Goal: Task Accomplishment & Management: Complete application form

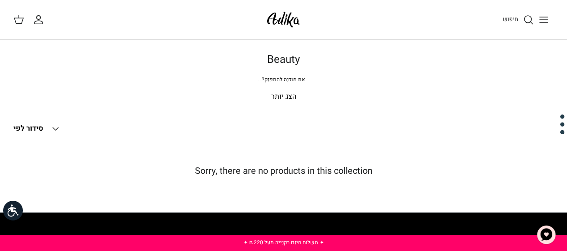
click at [276, 95] on p "הצג יותר" at bounding box center [283, 97] width 540 height 12
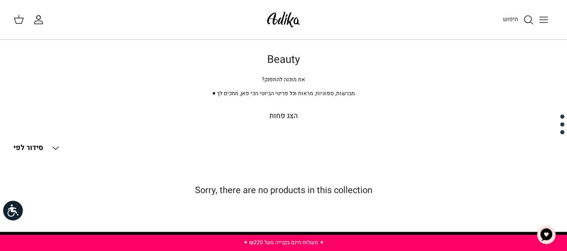
click at [278, 115] on p "הצג פחות" at bounding box center [283, 116] width 540 height 12
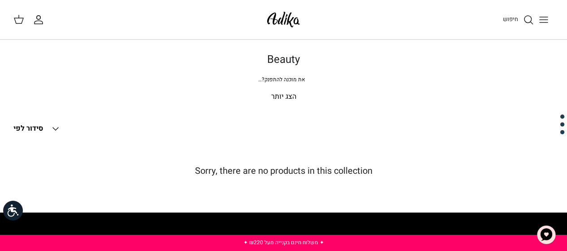
click at [536, 19] on button "Toggle menu" at bounding box center [544, 20] width 20 height 20
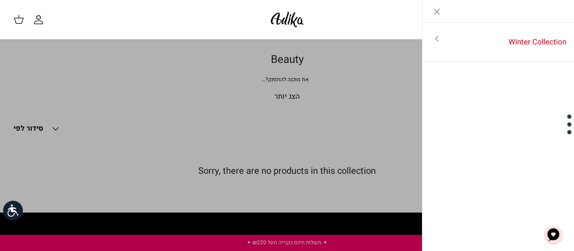
click at [441, 15] on icon "Close" at bounding box center [436, 11] width 11 height 11
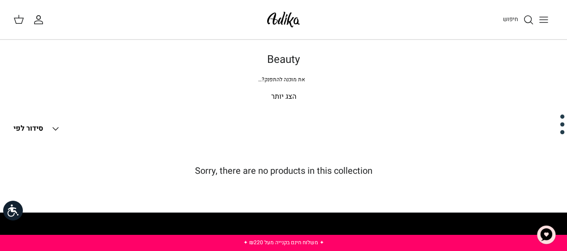
click at [288, 99] on p "הצג יותר" at bounding box center [283, 97] width 540 height 12
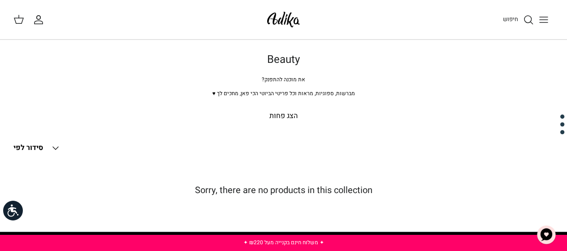
click at [39, 17] on icon "החשבון שלי" at bounding box center [38, 19] width 11 height 11
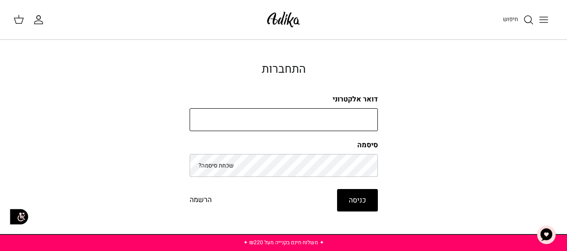
drag, startPoint x: 0, startPoint y: 0, endPoint x: 363, endPoint y: 116, distance: 380.7
click at [363, 116] on input "דואר אלקטרוני" at bounding box center [284, 119] width 188 height 23
type input "hanamegidish@gmail.com"
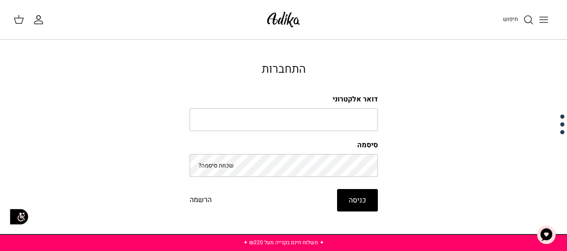
click at [201, 200] on link "הרשמה" at bounding box center [201, 200] width 22 height 12
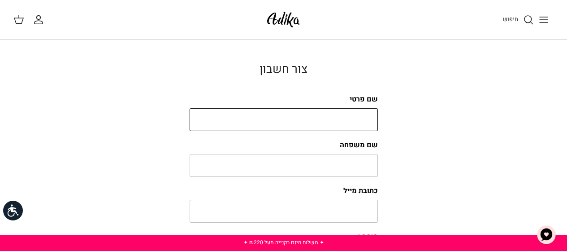
click at [337, 120] on input "שם פרטי" at bounding box center [284, 119] width 188 height 23
click at [340, 120] on input "שם פרטי" at bounding box center [284, 119] width 188 height 23
type input "[PERSON_NAME]"
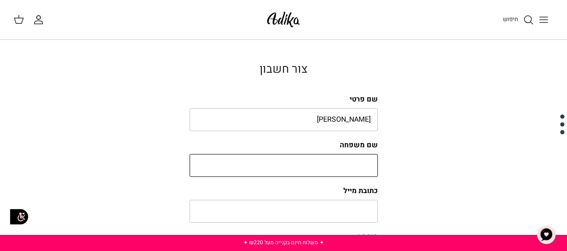
click at [344, 169] on input "שם משפחה" at bounding box center [284, 165] width 188 height 23
type input "מגידיש"
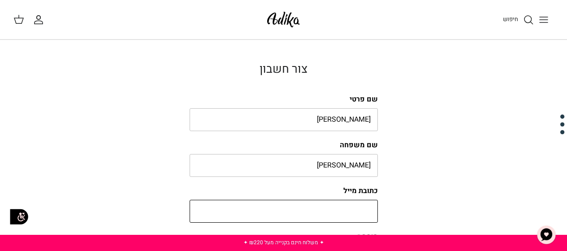
click at [358, 206] on input "כתובת מייל" at bounding box center [284, 211] width 188 height 23
type input "[EMAIL_ADDRESS][DOMAIN_NAME]"
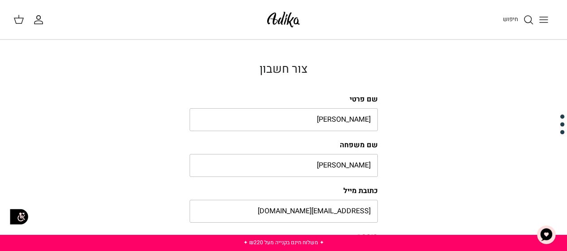
click at [563, 179] on div "צור חשבון שם פרטי הודיה שם משפחה מגידיש כתובת מייל hanamegidish@gmail.com סיסמה…" at bounding box center [283, 190] width 567 height 256
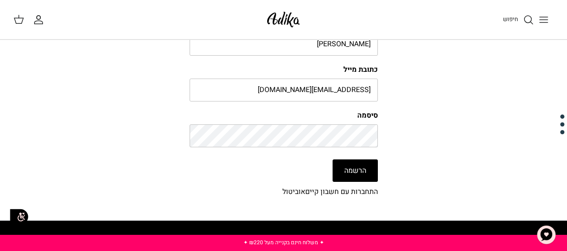
scroll to position [126, 0]
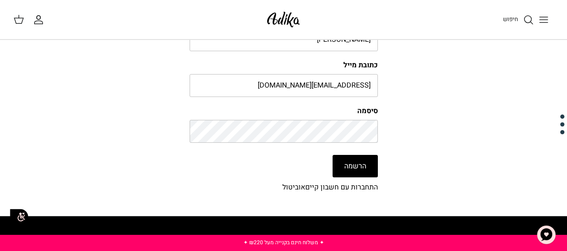
click at [371, 160] on button "הרשמה" at bounding box center [355, 166] width 45 height 22
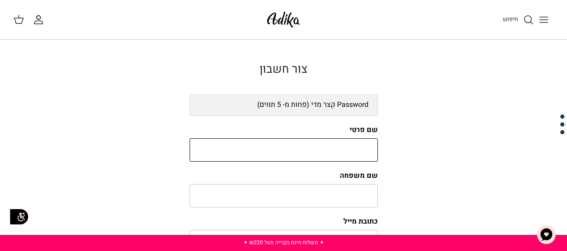
click at [354, 156] on input "שם פרטי" at bounding box center [284, 149] width 188 height 23
type input "הודיה"
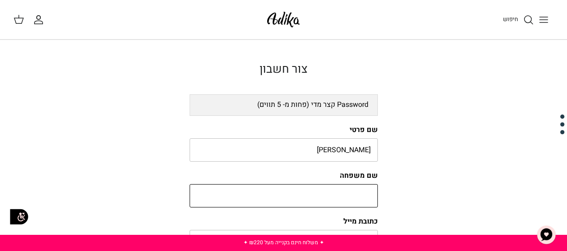
click at [360, 193] on input "שם משפחה" at bounding box center [284, 195] width 188 height 23
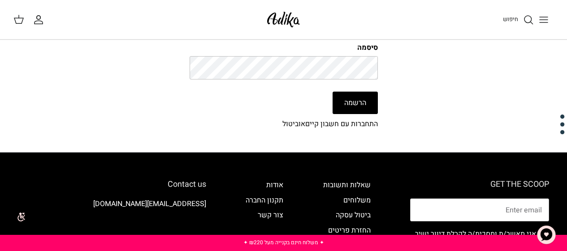
type input "מגידיש"
click at [360, 99] on button "הרשמה" at bounding box center [355, 102] width 45 height 22
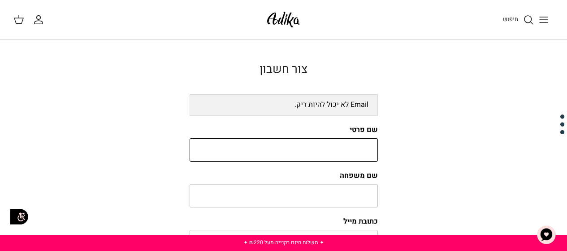
click at [357, 147] on input "שם פרטי" at bounding box center [284, 149] width 188 height 23
type input "[PERSON_NAME]"
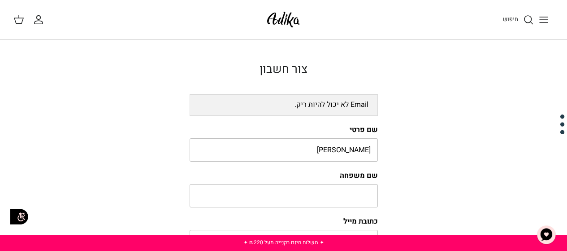
click at [355, 207] on form "Email לא יכול להיות ריק. שם פרטי [PERSON_NAME] שם משפחה כתובת מייל סיסמה הרשמה …" at bounding box center [284, 221] width 188 height 255
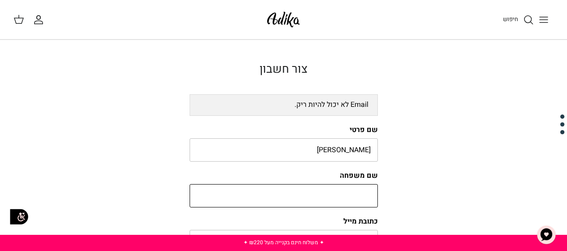
click at [354, 200] on input "שם משפחה" at bounding box center [284, 195] width 188 height 23
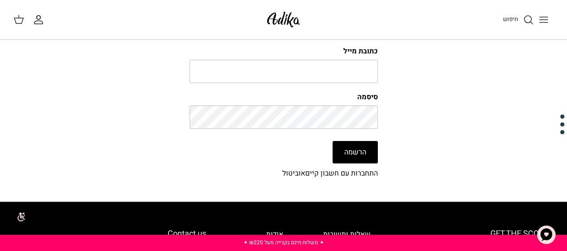
scroll to position [168, 0]
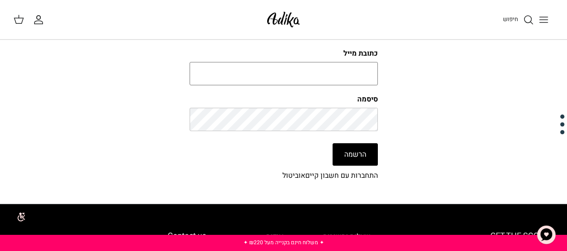
type input "מגידיש"
click at [334, 64] on input "כתובת מייל" at bounding box center [284, 73] width 188 height 23
type input "hanamegidish@gmail.com"
click at [345, 155] on button "הרשמה" at bounding box center [355, 154] width 45 height 22
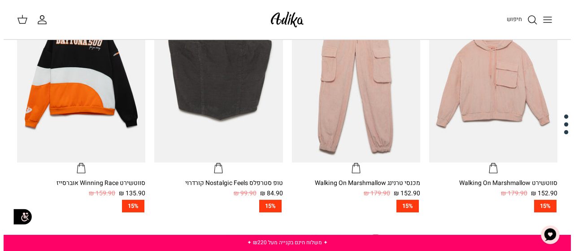
scroll to position [448, 0]
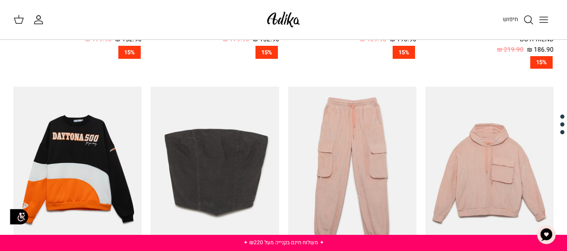
click at [519, 17] on link "חיפוש" at bounding box center [518, 19] width 31 height 11
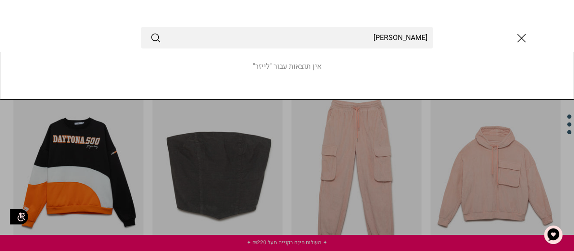
type input "ל"
type input "מ"
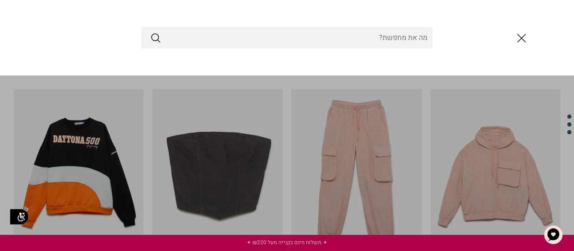
click at [475, 148] on link "Toggle menu" at bounding box center [287, 125] width 574 height 251
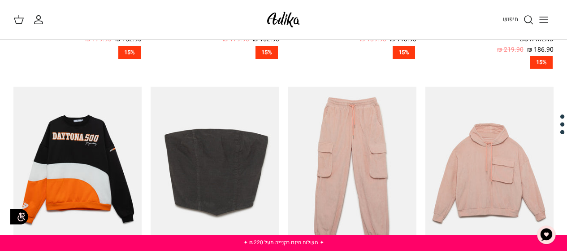
click at [545, 22] on line "Toggle menu" at bounding box center [544, 22] width 8 height 0
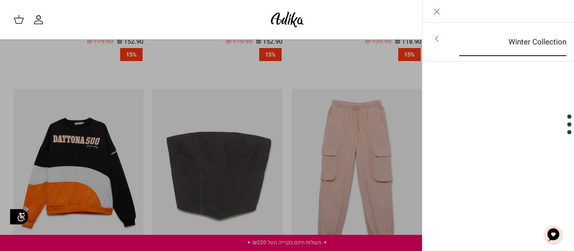
click at [469, 43] on link "Winter Collection" at bounding box center [512, 42] width 123 height 28
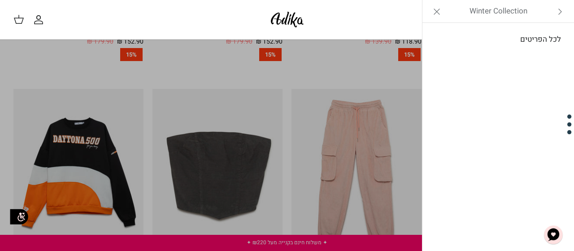
click at [503, 44] on link "לכל הפריטים" at bounding box center [498, 39] width 143 height 22
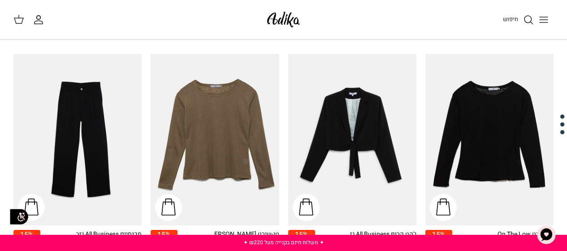
scroll to position [941, 0]
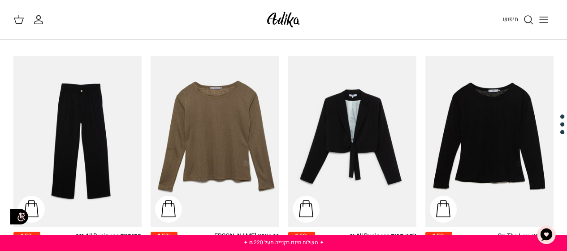
click at [286, 19] on img at bounding box center [284, 19] width 38 height 21
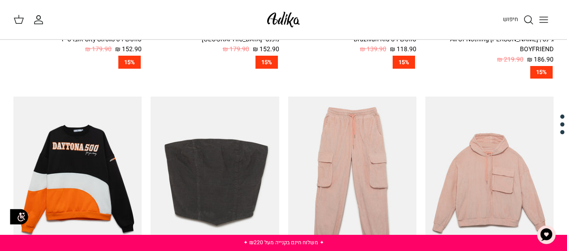
scroll to position [658, 0]
